Goal: Information Seeking & Learning: Get advice/opinions

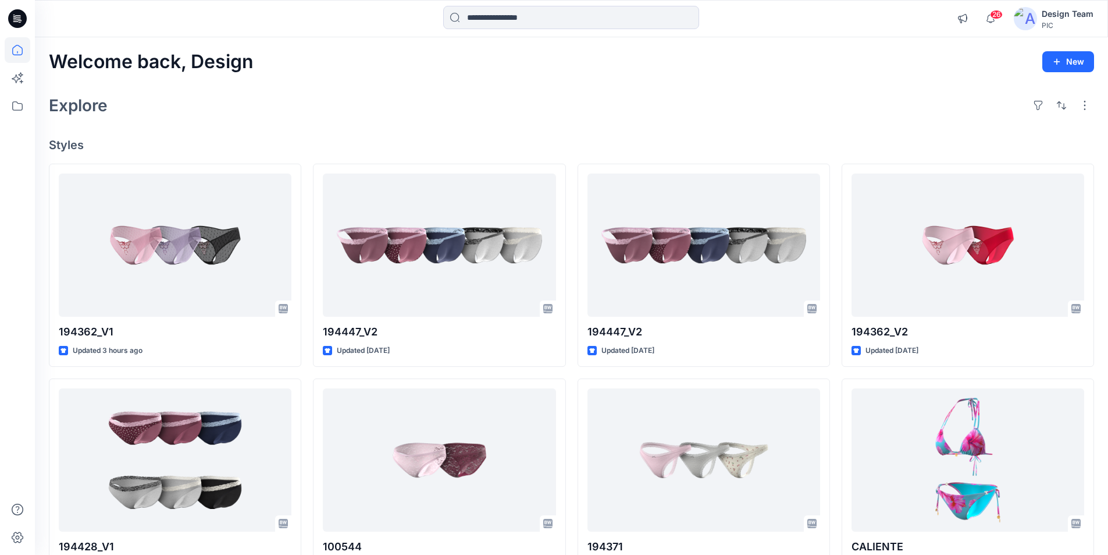
click at [16, 17] on icon at bounding box center [14, 16] width 2 height 1
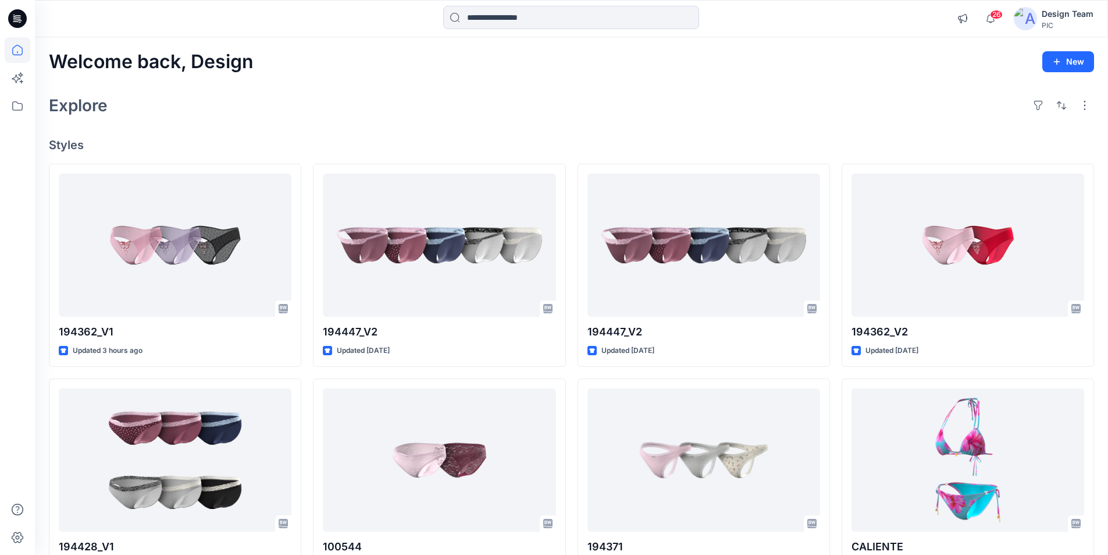
click at [16, 17] on icon at bounding box center [14, 16] width 2 height 1
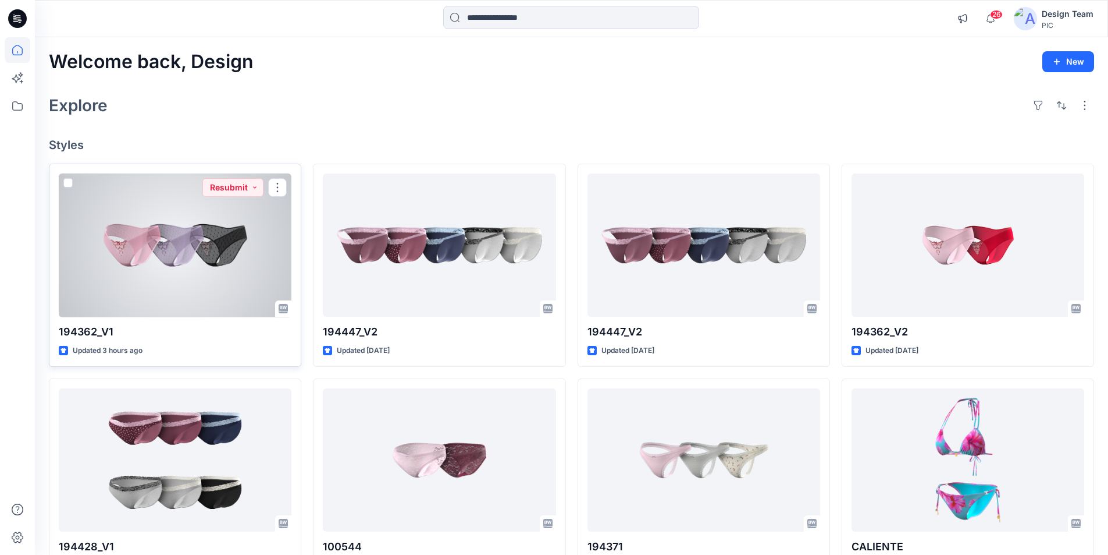
click at [178, 229] on div at bounding box center [175, 245] width 233 height 144
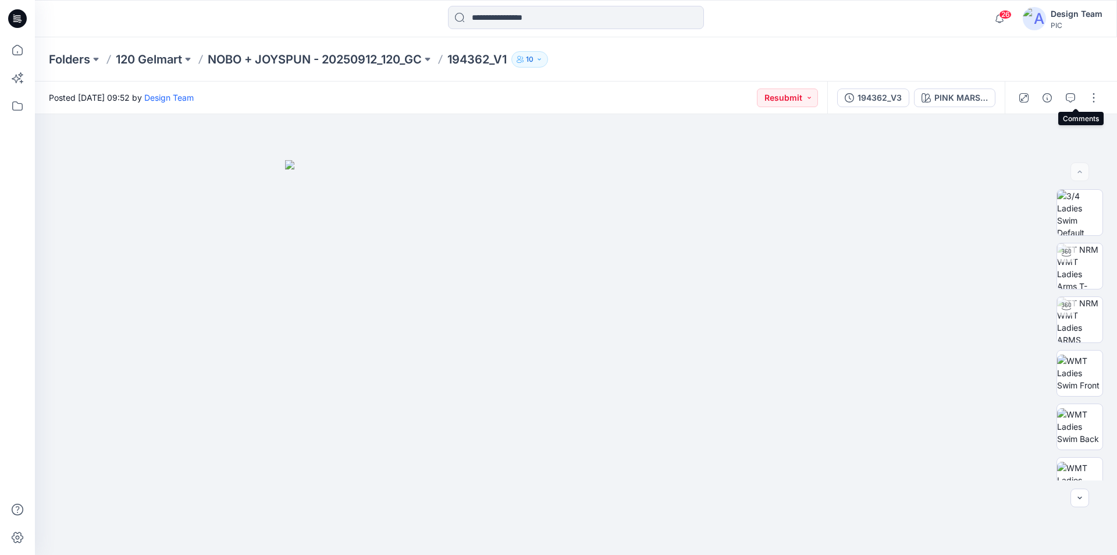
click at [1072, 95] on icon "button" at bounding box center [1070, 97] width 9 height 9
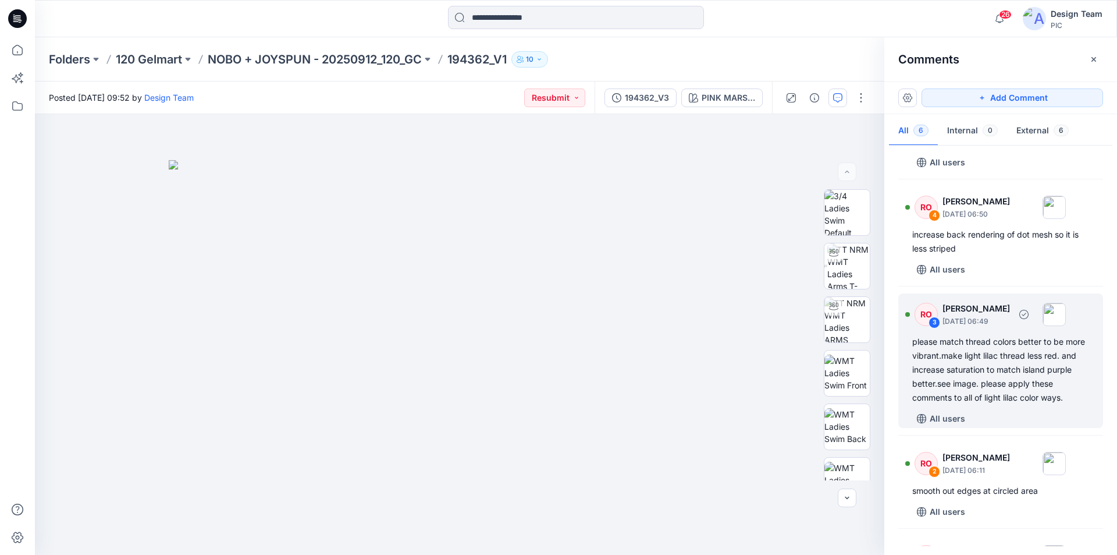
scroll to position [258, 0]
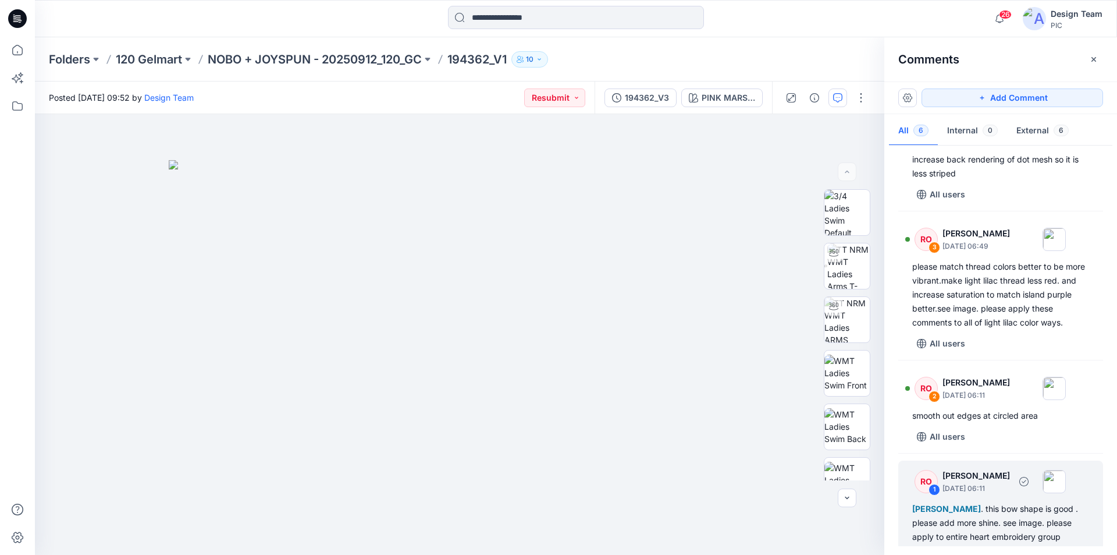
click at [1009, 502] on div "[PERSON_NAME] . this bow shape is good . please add more shine. see image. plea…" at bounding box center [1000, 537] width 177 height 70
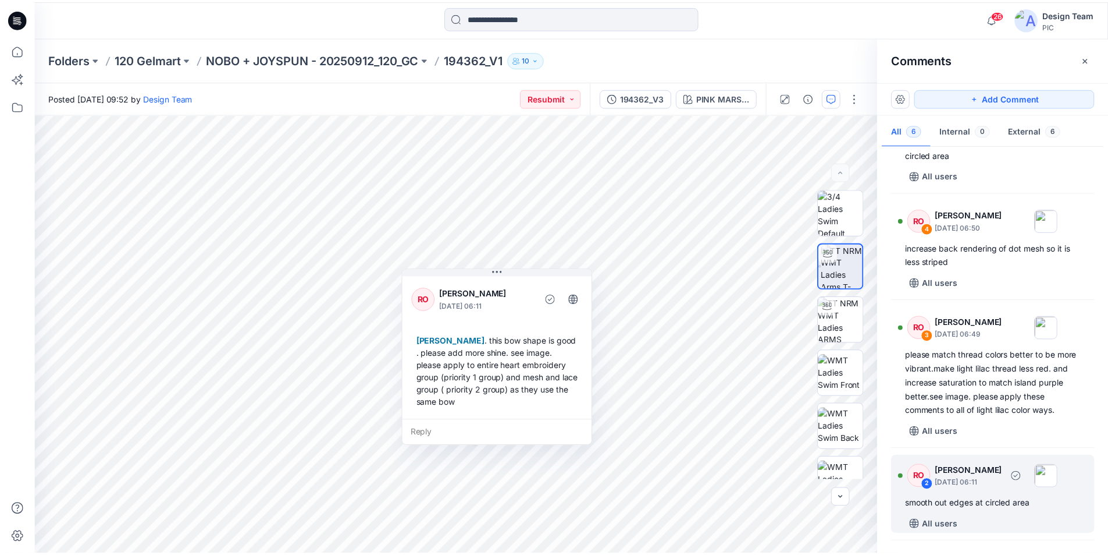
scroll to position [84, 0]
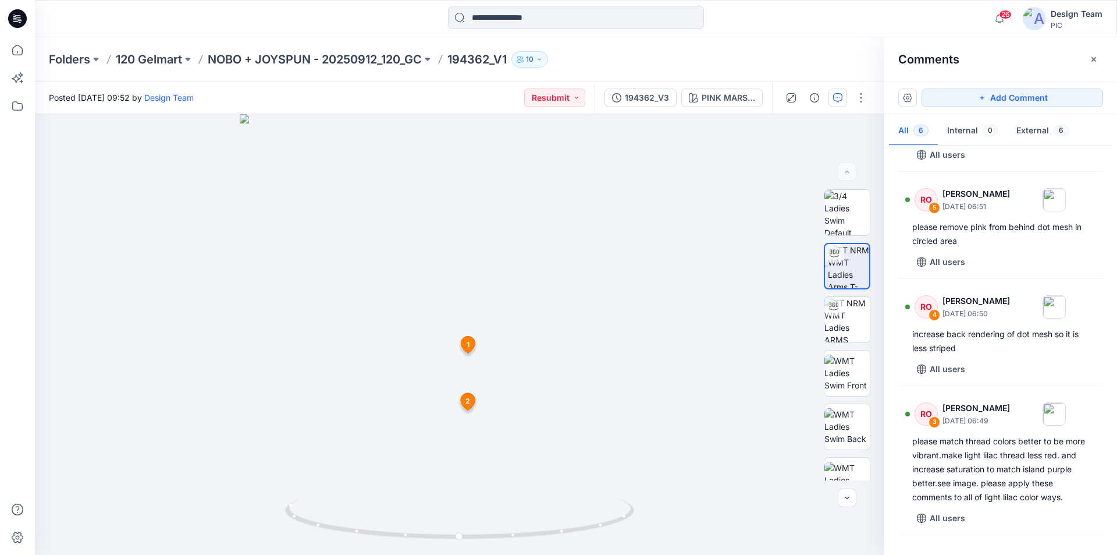
click at [17, 14] on icon at bounding box center [17, 18] width 19 height 19
